Goal: Use online tool/utility: Utilize a website feature to perform a specific function

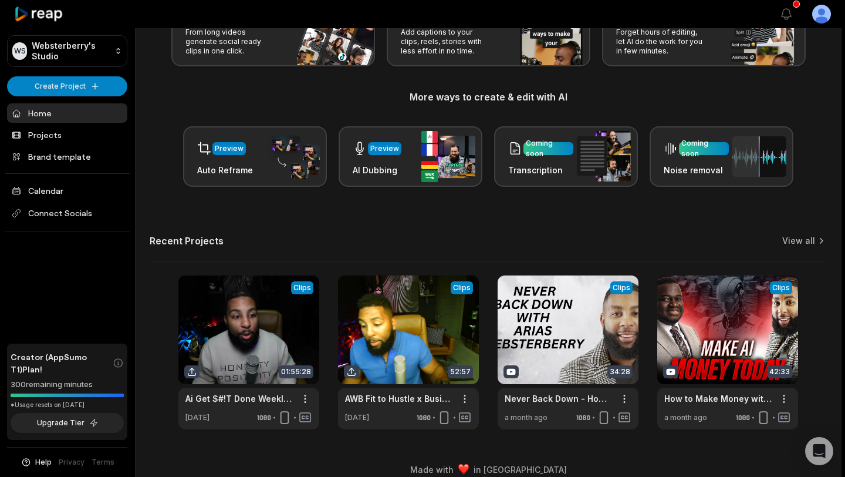
scroll to position [109, 0]
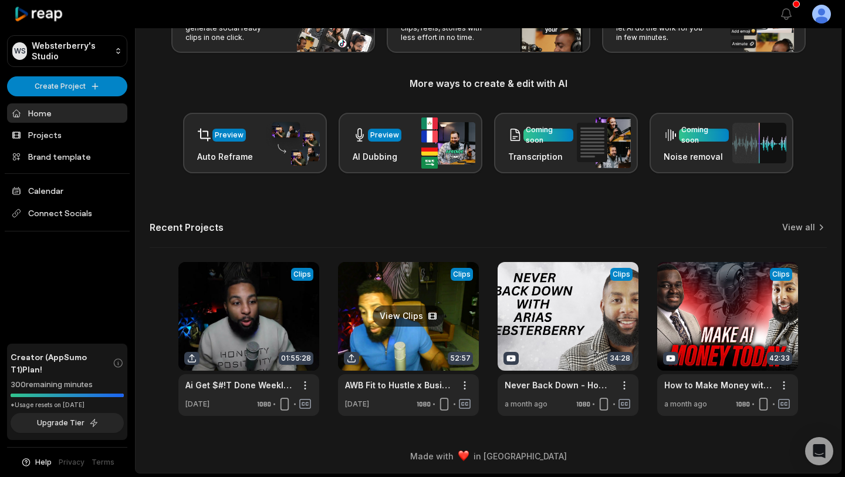
click at [386, 312] on link at bounding box center [408, 339] width 141 height 154
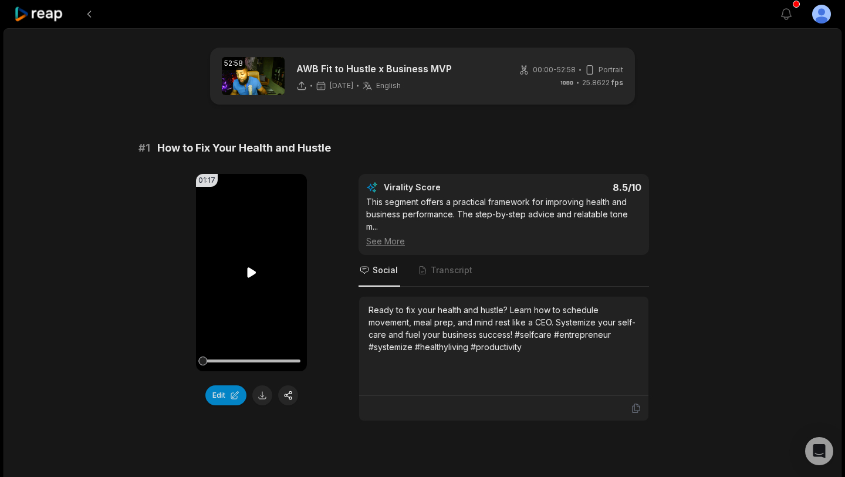
click at [251, 272] on icon at bounding box center [251, 272] width 9 height 10
click at [251, 272] on icon at bounding box center [252, 272] width 14 height 14
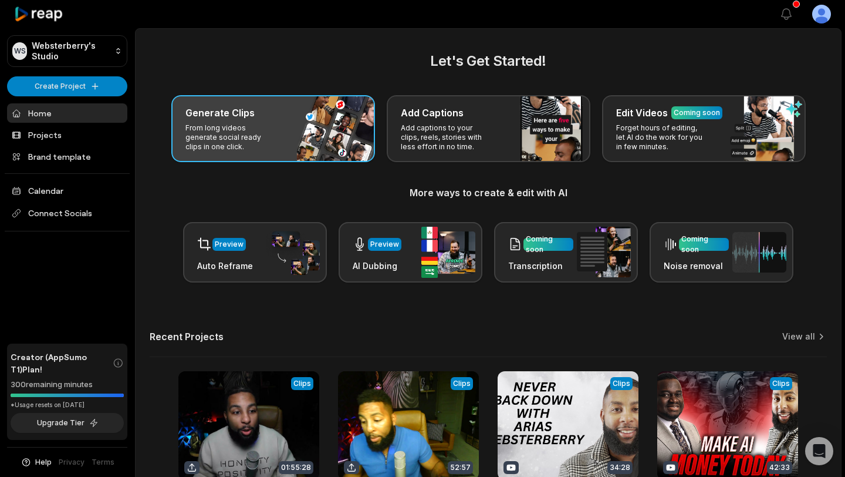
click at [218, 150] on p "From long videos generate social ready clips in one click." at bounding box center [231, 137] width 91 height 28
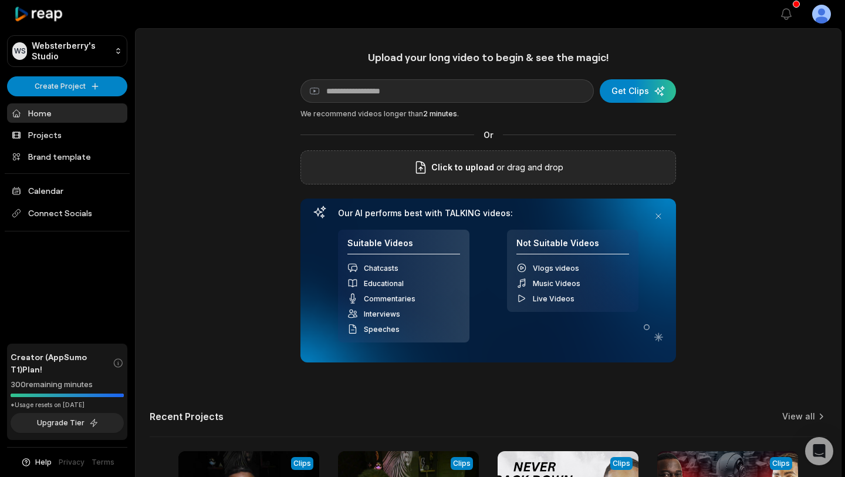
click at [467, 176] on div "Click to upload or drag and drop" at bounding box center [489, 167] width 376 height 34
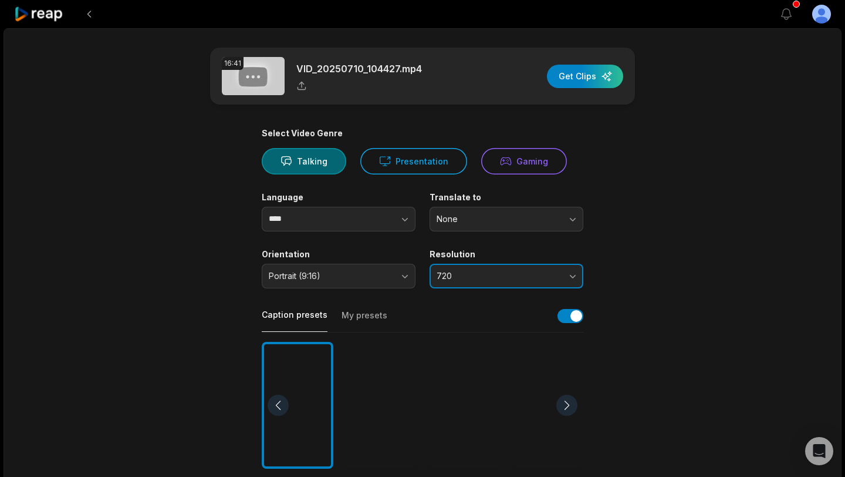
click at [510, 275] on span "720" at bounding box center [498, 276] width 123 height 11
click at [495, 282] on button "720" at bounding box center [507, 276] width 154 height 25
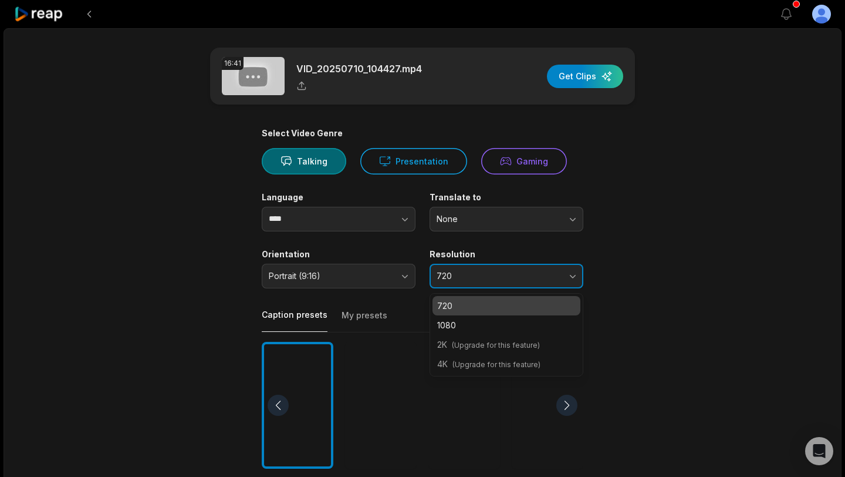
click at [533, 271] on span "720" at bounding box center [498, 276] width 123 height 11
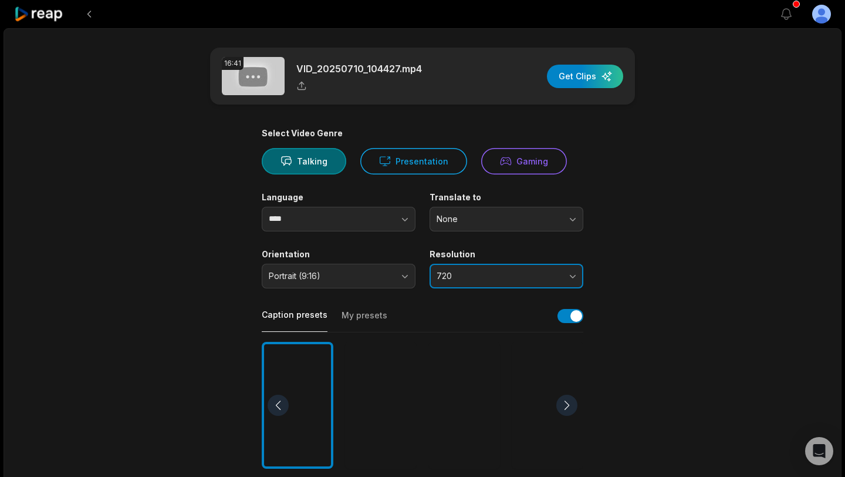
click at [521, 277] on span "720" at bounding box center [498, 276] width 123 height 11
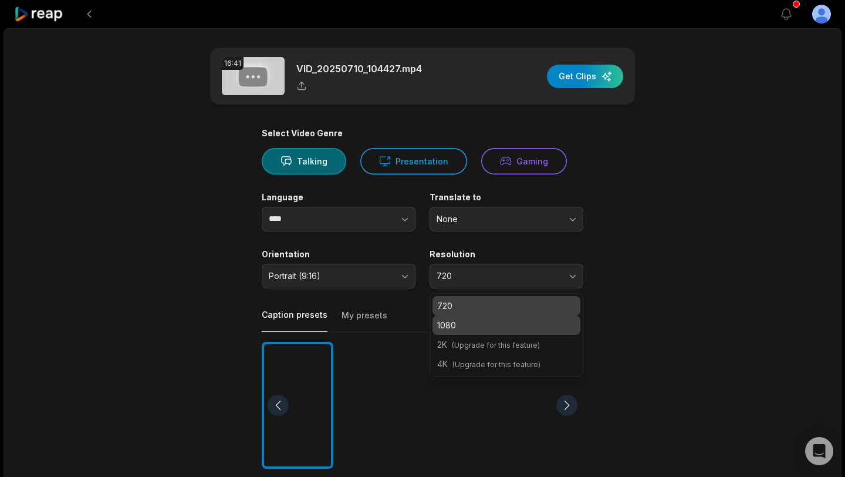
click at [487, 329] on p "1080" at bounding box center [506, 325] width 139 height 12
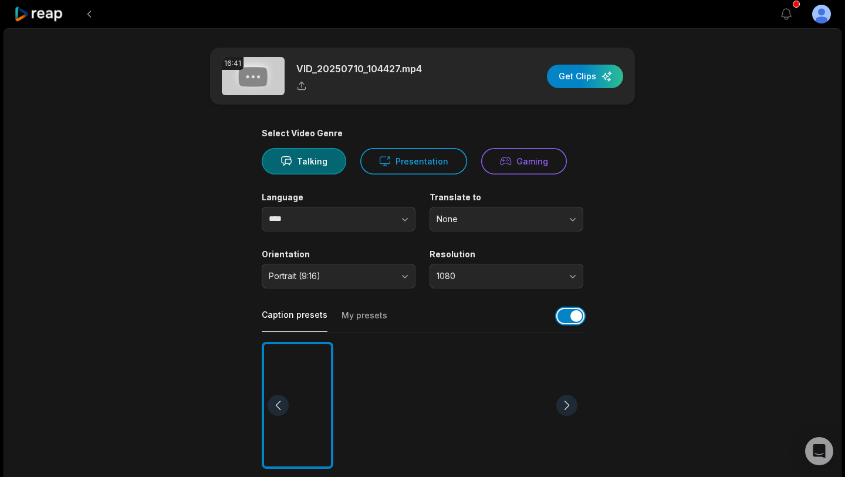
click at [577, 318] on button "button" at bounding box center [571, 316] width 26 height 14
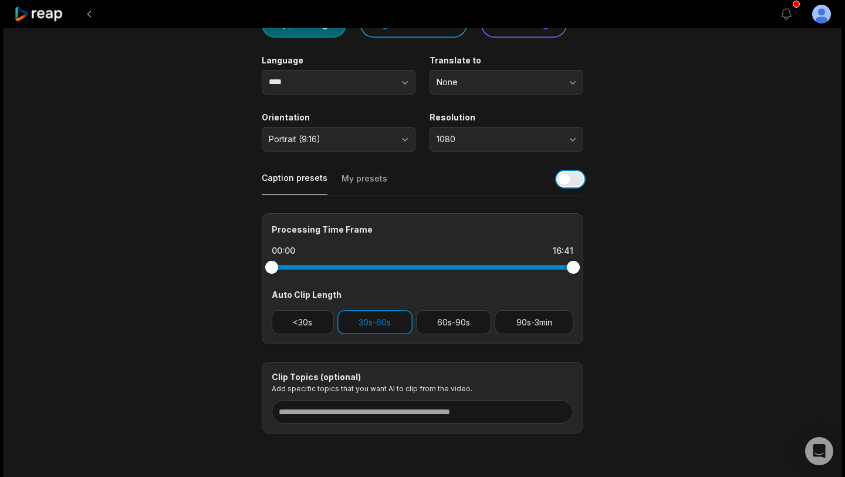
scroll to position [138, 0]
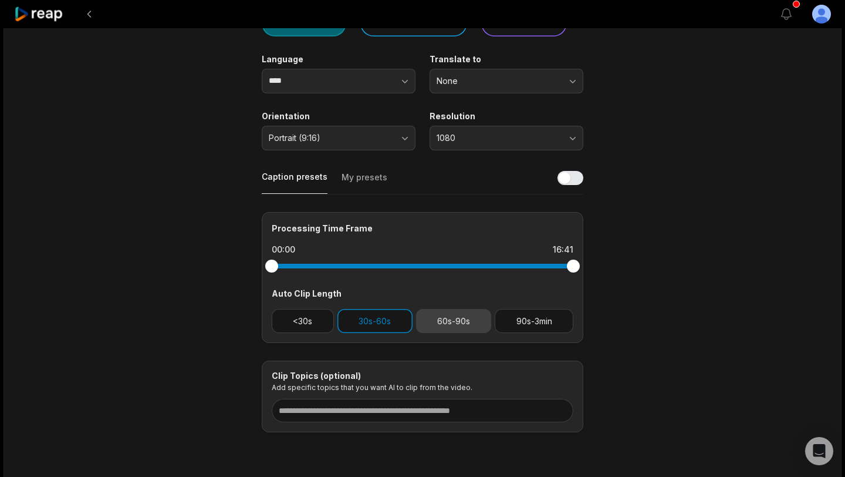
click at [461, 329] on button "60s-90s" at bounding box center [454, 321] width 76 height 24
click at [403, 318] on button "30s-60s" at bounding box center [375, 321] width 75 height 24
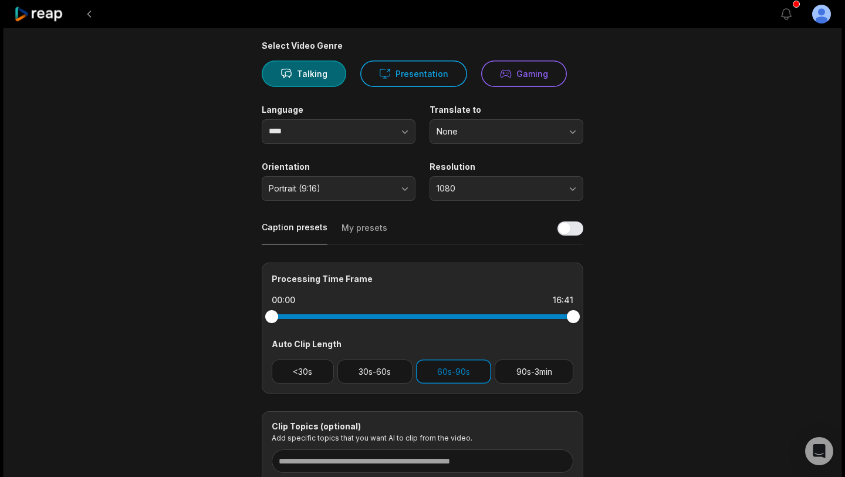
scroll to position [0, 0]
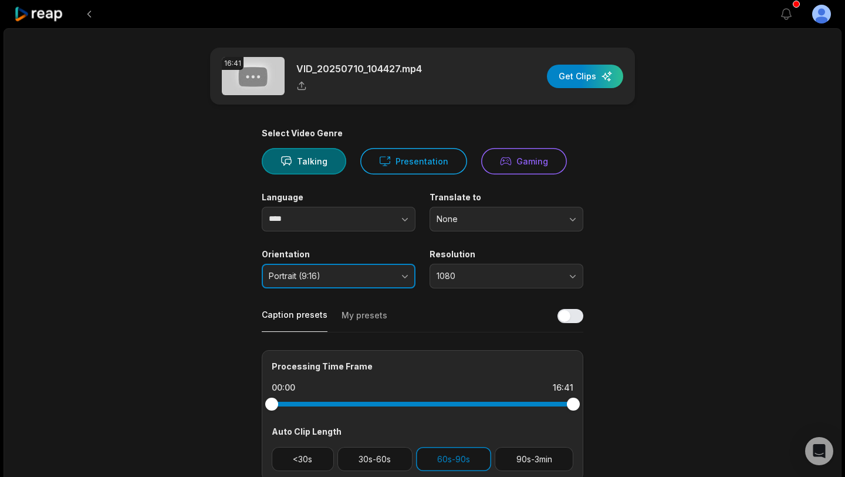
click at [404, 273] on button "Portrait (9:16)" at bounding box center [339, 276] width 154 height 25
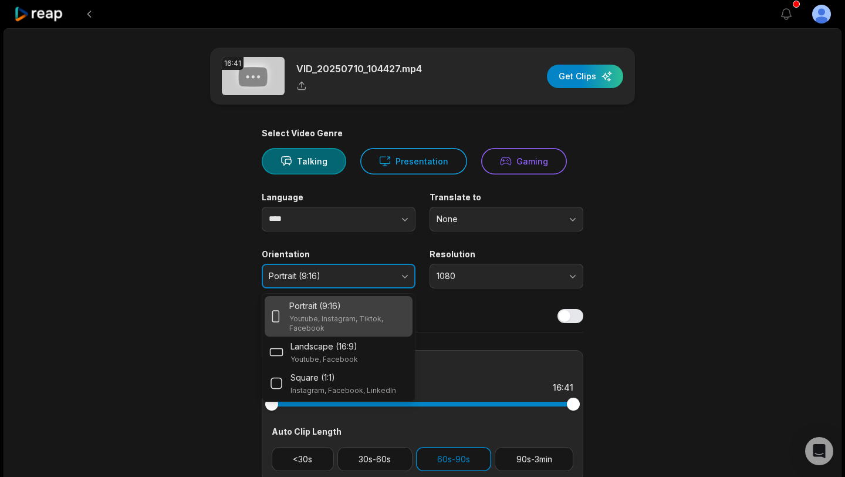
click at [404, 273] on button "Portrait (9:16)" at bounding box center [339, 276] width 154 height 25
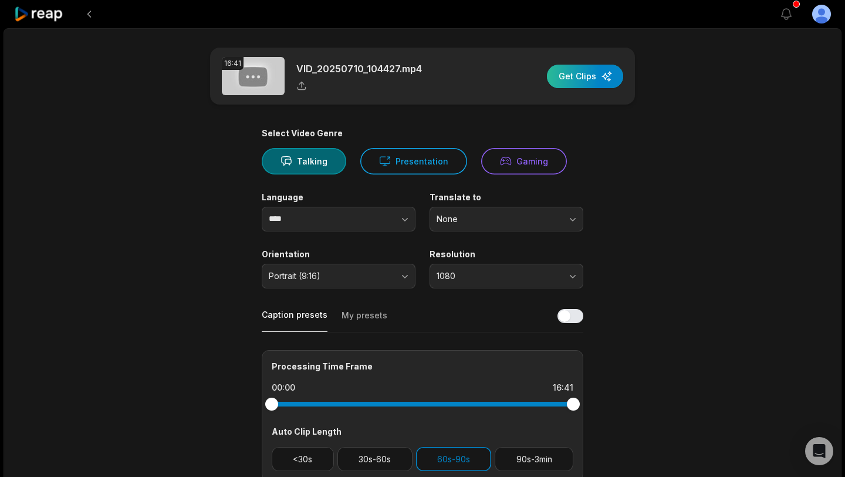
click at [590, 78] on div "button" at bounding box center [585, 76] width 76 height 23
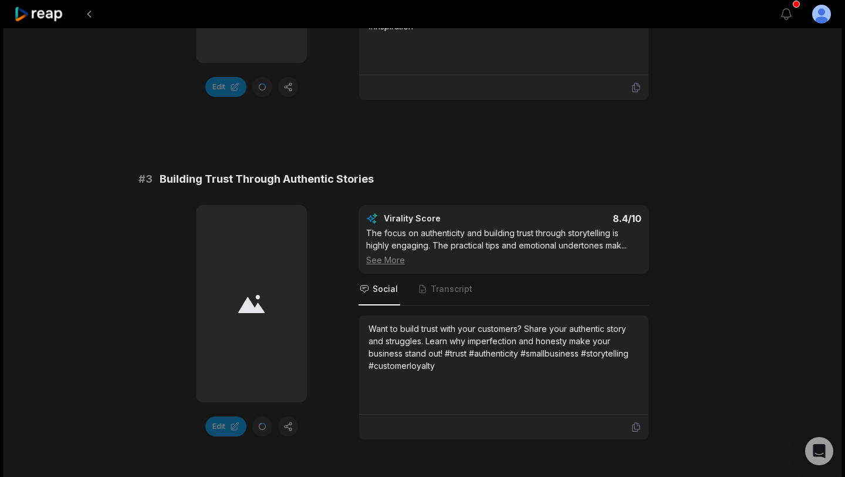
scroll to position [741, 0]
